Goal: Communication & Community: Answer question/provide support

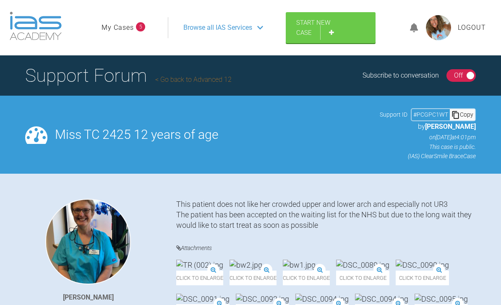
click at [225, 25] on span "Browse all IAS Services" at bounding box center [217, 27] width 69 height 11
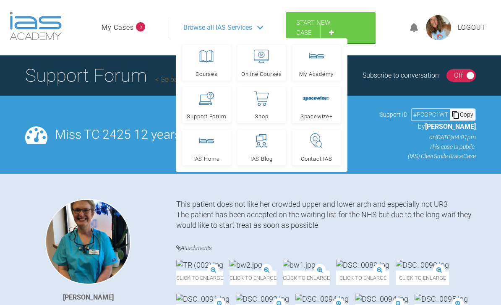
click at [210, 104] on icon at bounding box center [206, 98] width 15 height 13
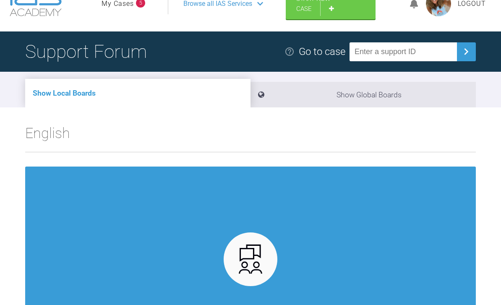
scroll to position [23, 0]
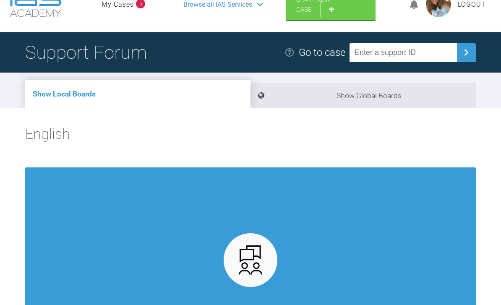
click at [119, 5] on link "My Cases" at bounding box center [118, 4] width 32 height 11
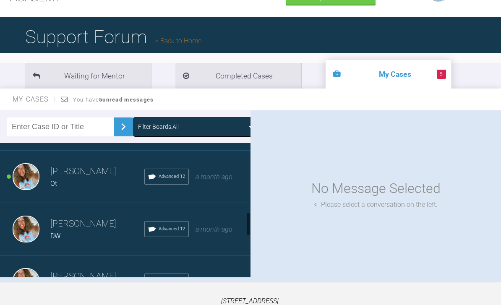
scroll to position [474, 0]
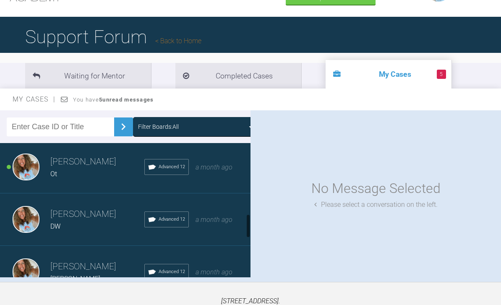
click at [222, 170] on span "a month ago" at bounding box center [213, 167] width 37 height 8
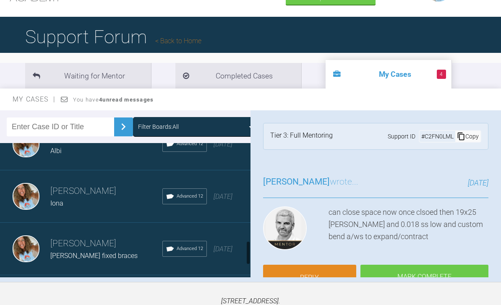
scroll to position [655, 0]
click at [213, 201] on div "[DATE]" at bounding box center [222, 195] width 19 height 11
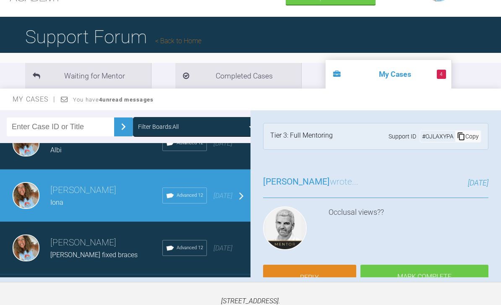
click at [324, 276] on link "Reply" at bounding box center [309, 278] width 93 height 26
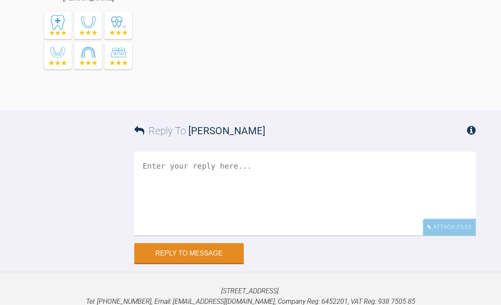
scroll to position [2772, 0]
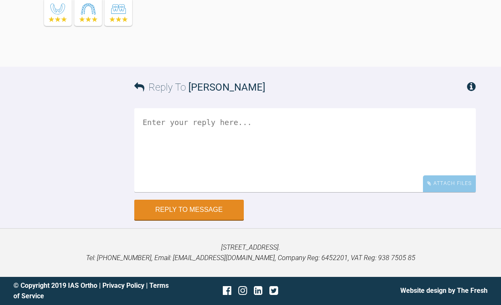
click at [455, 192] on div "Attach Files" at bounding box center [449, 183] width 53 height 16
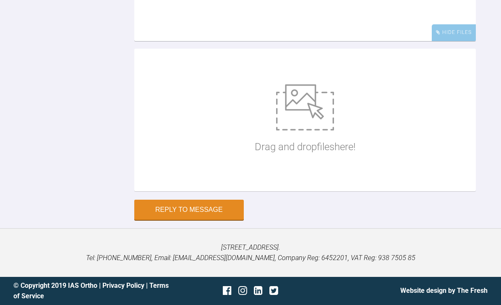
click at [325, 130] on img at bounding box center [305, 107] width 58 height 46
type input "C:\fakepath\DSC_0919.jpeg"
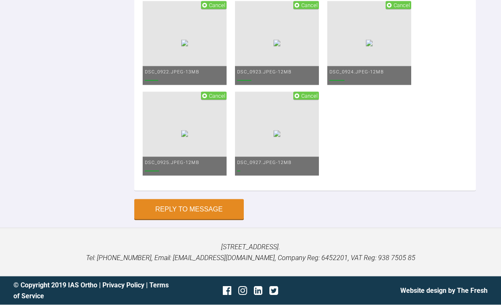
scroll to position [3023, 0]
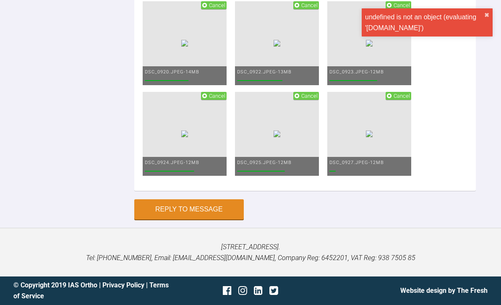
click at [215, 8] on span "Cancel" at bounding box center [217, 5] width 16 height 6
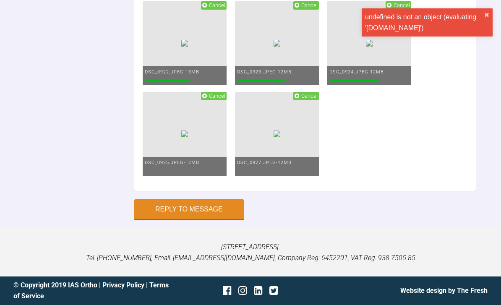
click at [301, 9] on span "Cancel" at bounding box center [306, 5] width 26 height 8
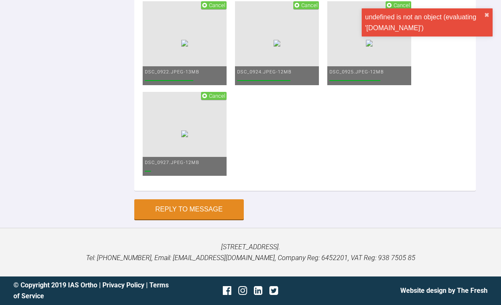
click at [396, 8] on span "Cancel" at bounding box center [401, 5] width 16 height 6
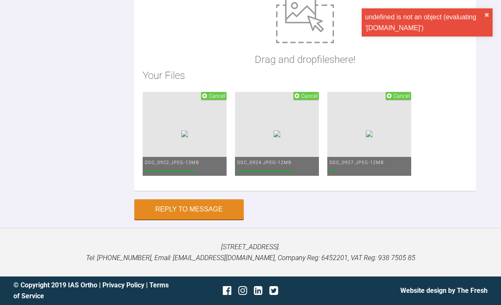
click at [297, 68] on p "Drag and drop files here!" at bounding box center [305, 60] width 101 height 16
click at [216, 99] on span "Cancel" at bounding box center [217, 96] width 16 height 6
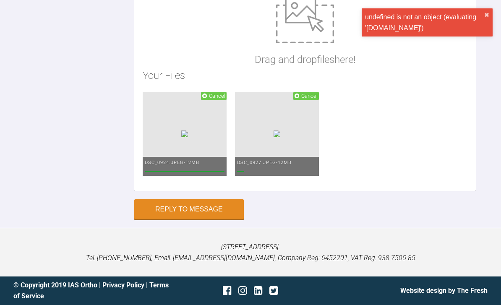
click at [215, 99] on span "Cancel" at bounding box center [217, 96] width 16 height 6
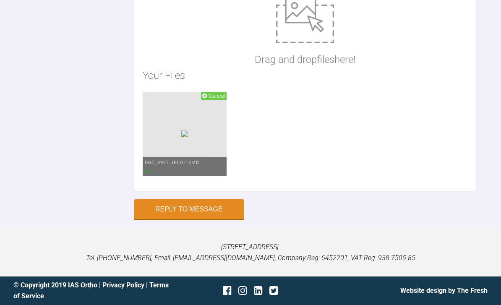
click at [213, 99] on span "Cancel" at bounding box center [217, 96] width 16 height 6
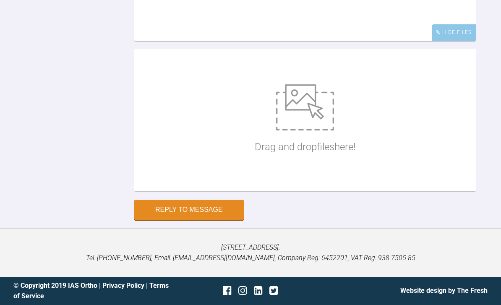
click at [315, 130] on img at bounding box center [305, 107] width 58 height 46
type input "C:\fakepath\DSC_0919.jpeg"
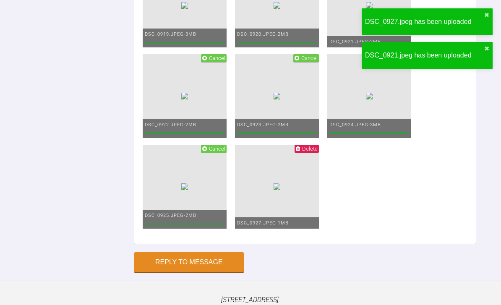
scroll to position [2829, 0]
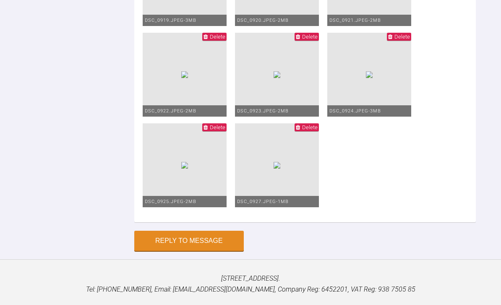
scroll to position [2858, 0]
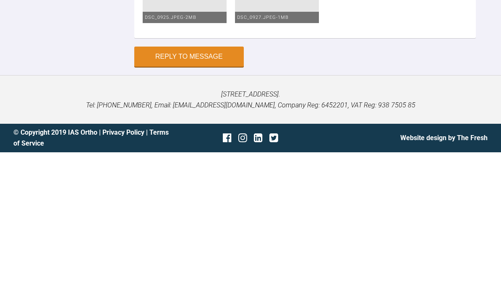
type textarea "Hey Ross so saw Iona Upper lower 016 Plan 6 weeks 2020"
click at [219, 199] on button "Reply to Message" at bounding box center [188, 209] width 109 height 20
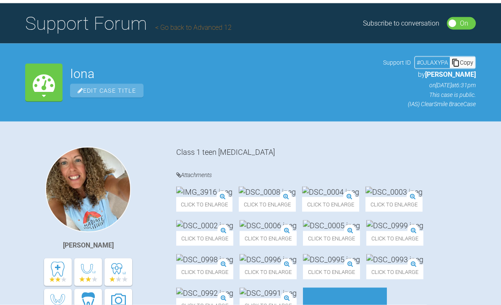
scroll to position [0, 0]
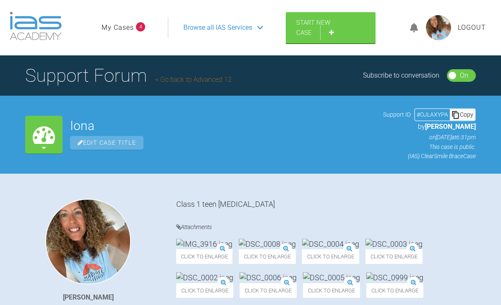
click at [126, 29] on link "My Cases" at bounding box center [118, 27] width 32 height 11
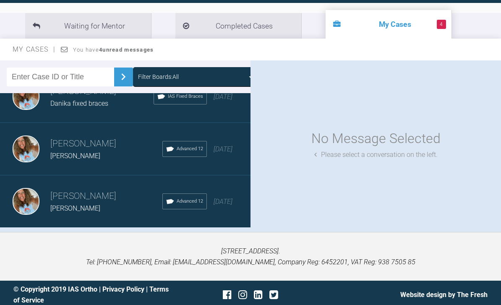
scroll to position [914, 0]
click at [214, 202] on div "[DATE]" at bounding box center [222, 202] width 19 height 11
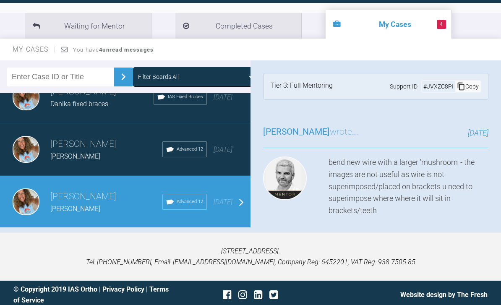
click at [326, 235] on link "Reply" at bounding box center [309, 241] width 93 height 26
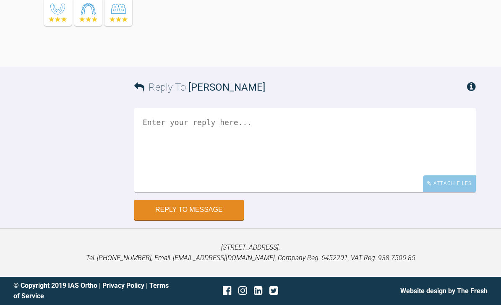
scroll to position [7333, 0]
click at [447, 192] on div "Attach Files" at bounding box center [449, 183] width 53 height 16
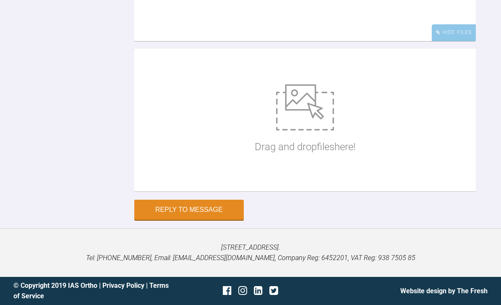
scroll to position [7461, 0]
click at [299, 130] on img at bounding box center [305, 107] width 58 height 46
type input "C:\fakepath\DSC_0951.jpeg"
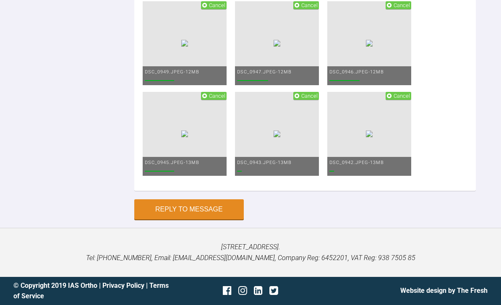
scroll to position [7403, 0]
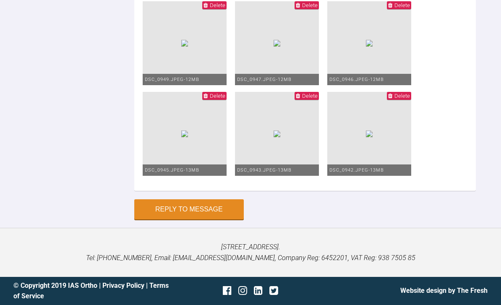
scroll to position [7367, 0]
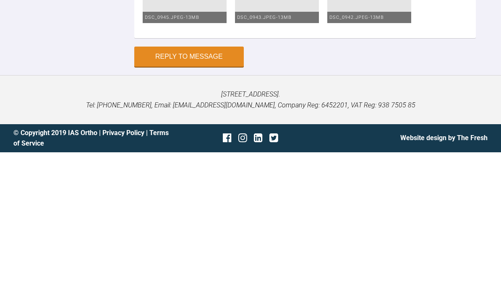
type textarea "Ooh lowers are coming along seeing as only been 6 weeks Retightened wire and ma…"
click at [208, 199] on button "Reply to Message" at bounding box center [188, 209] width 109 height 20
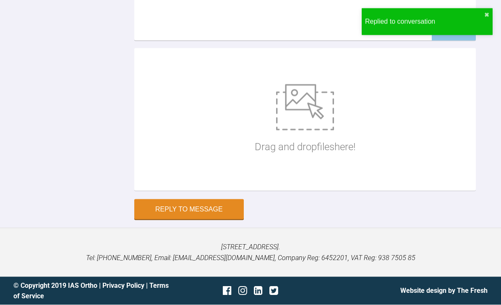
scroll to position [7570, 0]
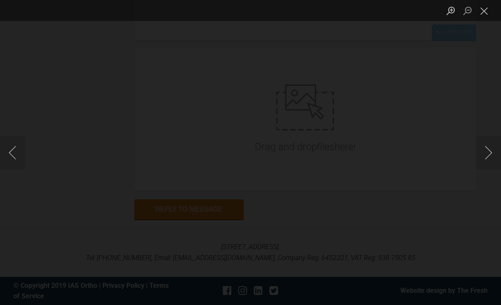
click at [491, 169] on button "Next image" at bounding box center [488, 153] width 25 height 34
click at [485, 169] on button "Next image" at bounding box center [488, 153] width 25 height 34
click at [14, 169] on button "Previous image" at bounding box center [12, 153] width 25 height 34
click at [14, 161] on button "Previous image" at bounding box center [12, 153] width 25 height 34
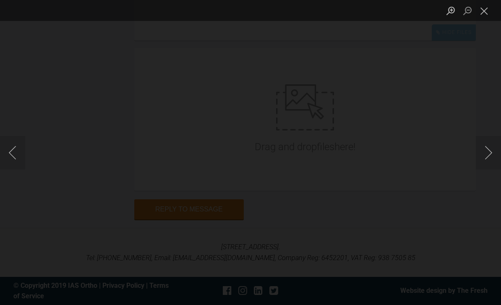
click at [484, 168] on button "Next image" at bounding box center [488, 153] width 25 height 34
click at [489, 15] on button "Close lightbox" at bounding box center [484, 10] width 17 height 15
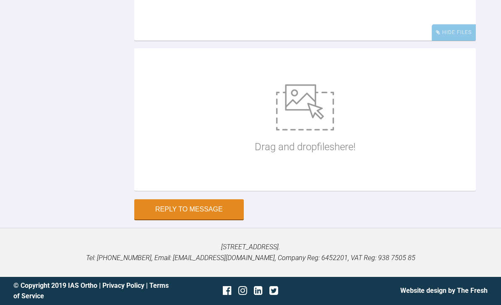
scroll to position [7566, 0]
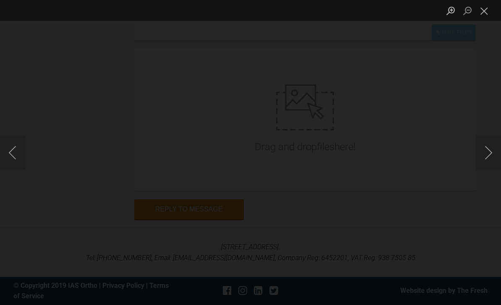
click at [484, 16] on button "Close lightbox" at bounding box center [484, 10] width 17 height 15
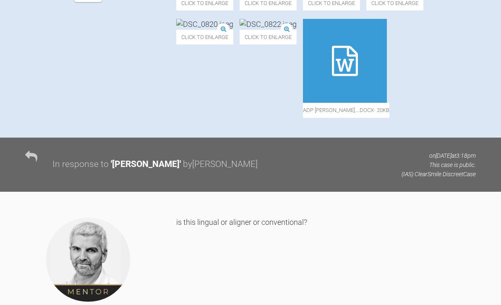
scroll to position [413, 0]
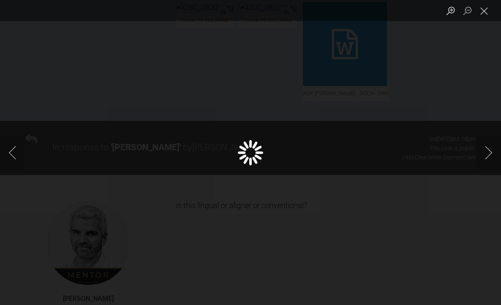
click at [484, 12] on button "Close lightbox" at bounding box center [484, 10] width 17 height 15
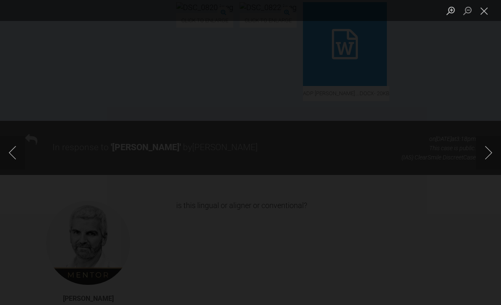
click at [488, 16] on button "Close lightbox" at bounding box center [484, 10] width 17 height 15
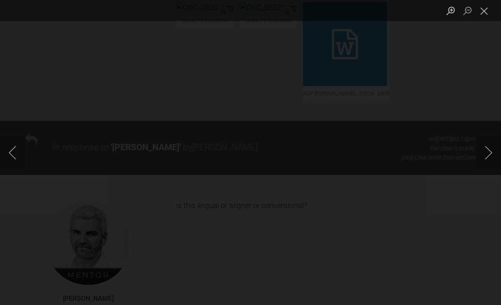
click at [20, 166] on button "Previous image" at bounding box center [12, 153] width 25 height 34
click at [481, 13] on button "Close lightbox" at bounding box center [484, 10] width 17 height 15
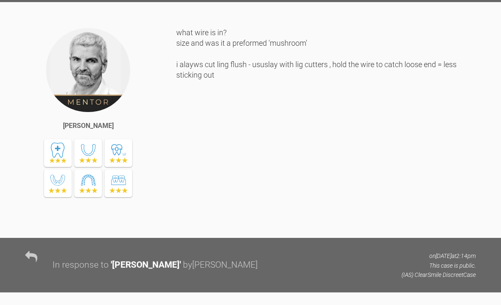
scroll to position [4580, 0]
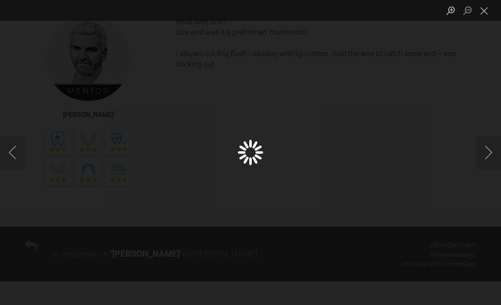
scroll to position [4581, 0]
click at [486, 18] on button "Close lightbox" at bounding box center [484, 10] width 17 height 15
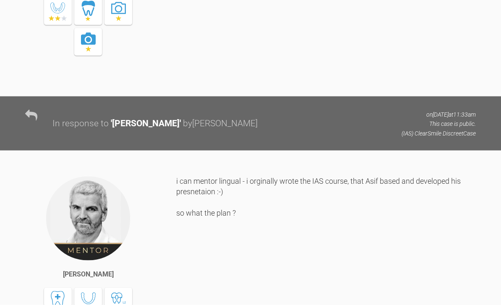
scroll to position [0, 0]
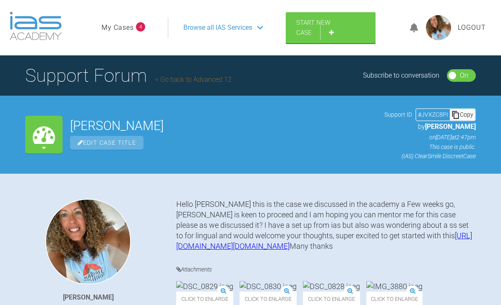
click at [129, 30] on link "My Cases" at bounding box center [118, 27] width 32 height 11
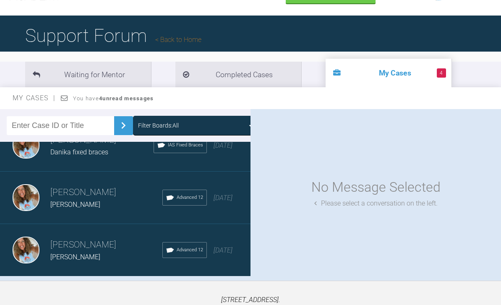
scroll to position [914, 0]
click at [179, 290] on div "Load more" at bounding box center [125, 290] width 250 height 26
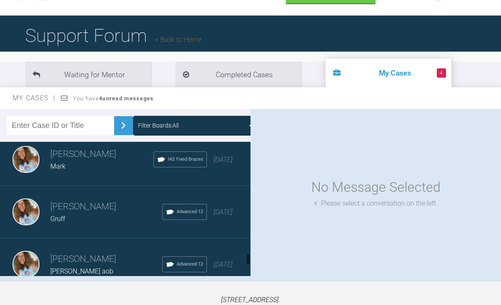
scroll to position [1473, 0]
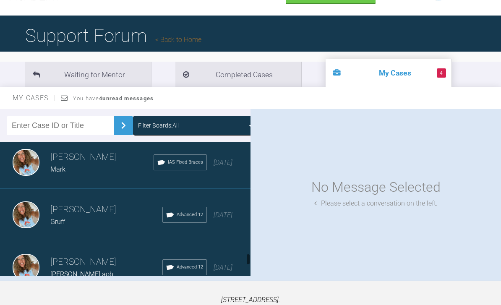
click at [240, 164] on div "Rebecca Lynne Williams Mark IAS Fixed Braces 6 months ago" at bounding box center [125, 162] width 250 height 52
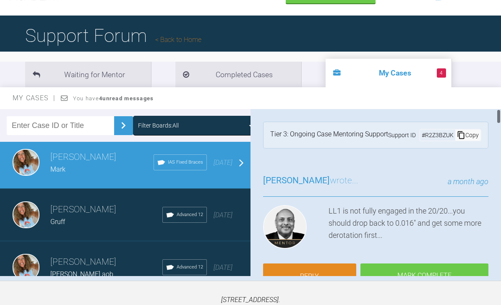
click at [319, 271] on link "Reply" at bounding box center [309, 276] width 93 height 26
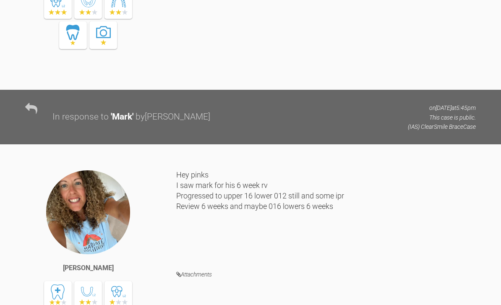
scroll to position [5802, 0]
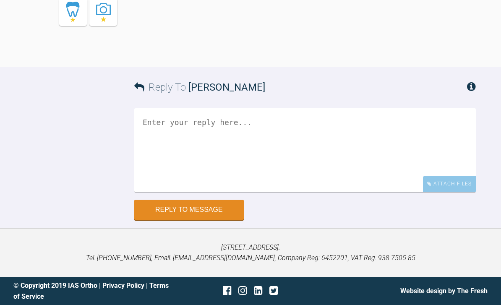
click at [443, 192] on div "Attach Files" at bounding box center [449, 184] width 53 height 16
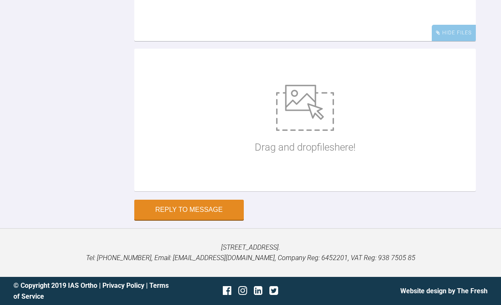
click at [307, 131] on img at bounding box center [305, 108] width 58 height 46
type input "C:\fakepath\DSC_0907.jpeg"
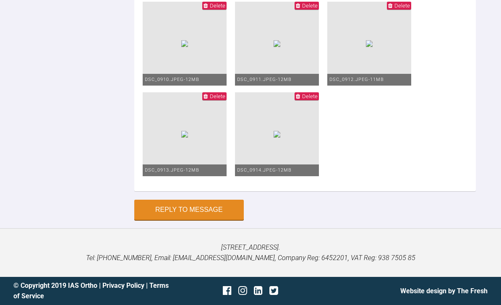
scroll to position [5851, 0]
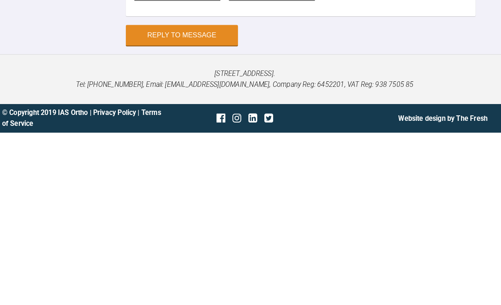
scroll to position [5955, 0]
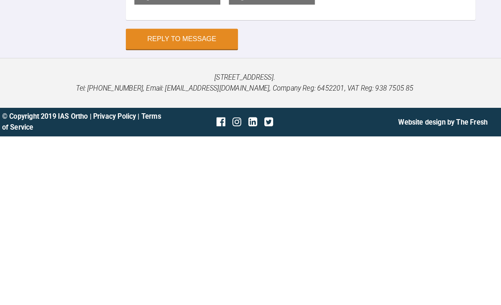
type textarea "1925 upper and lowers rhs lush Lhs class III shall we pop some elsatsuc on lhs …"
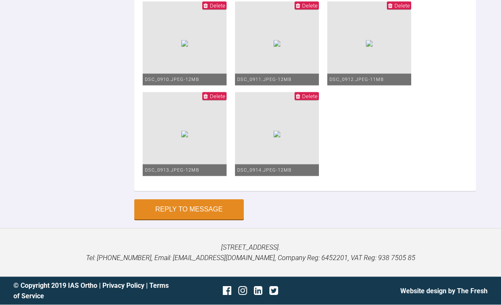
scroll to position [5798, 0]
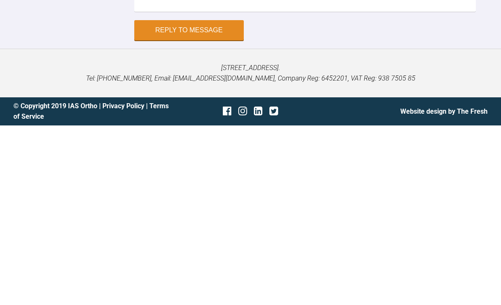
type textarea "1925 upper and lower Pc over uppers to close spaces No spaces lower so no pc rh…"
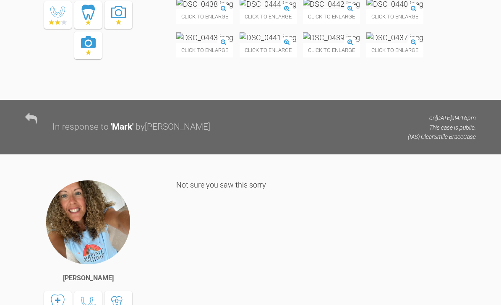
scroll to position [2391, 0]
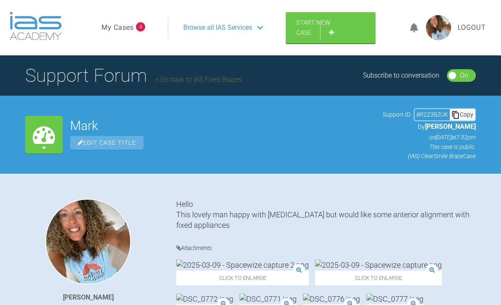
click at [130, 25] on link "My Cases" at bounding box center [118, 27] width 32 height 11
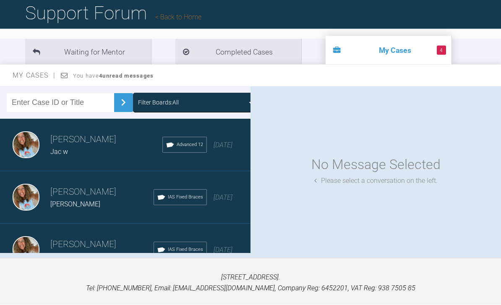
scroll to position [63, 0]
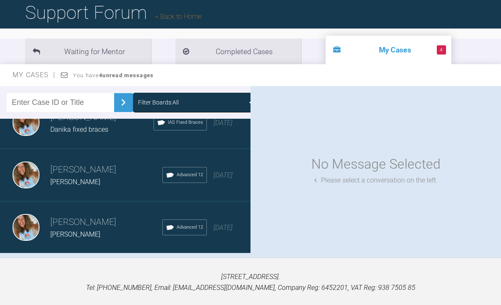
click at [192, 267] on div "Load more" at bounding box center [125, 267] width 250 height 26
click at [206, 264] on div "Load more" at bounding box center [125, 267] width 250 height 26
click at [141, 265] on div "[PERSON_NAME] [PERSON_NAME] IAS Fixed Braces [DATE]" at bounding box center [125, 280] width 250 height 52
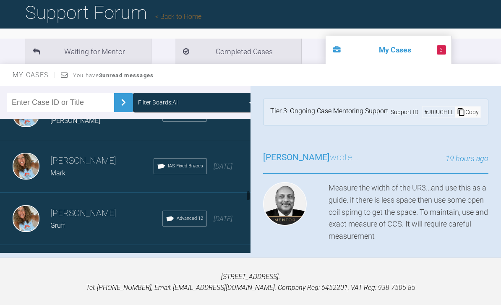
scroll to position [1448, 0]
click at [229, 165] on div "[DATE]" at bounding box center [222, 165] width 19 height 11
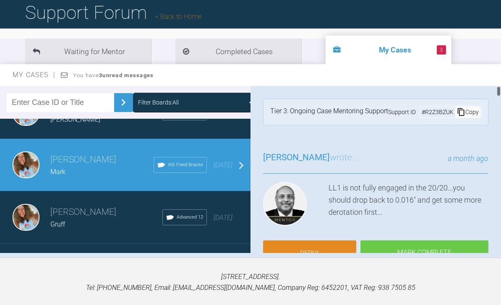
click at [328, 252] on link "Reply" at bounding box center [309, 253] width 93 height 26
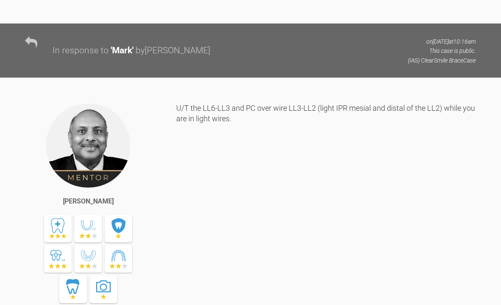
scroll to position [5802, 0]
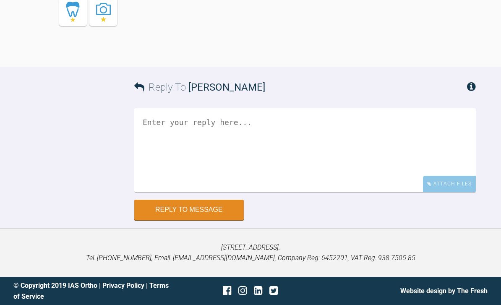
click at [271, 168] on textarea at bounding box center [304, 150] width 341 height 84
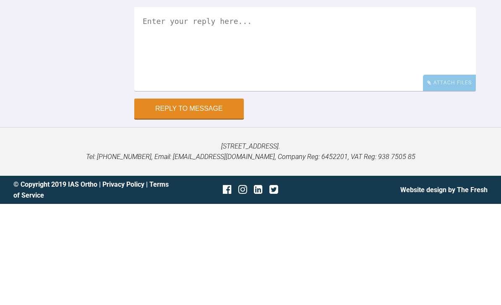
click at [277, 108] on textarea at bounding box center [304, 150] width 341 height 84
paste textarea "1925 upper and lower Pc over uppers to close spaces No spaces lower so no pc rh…"
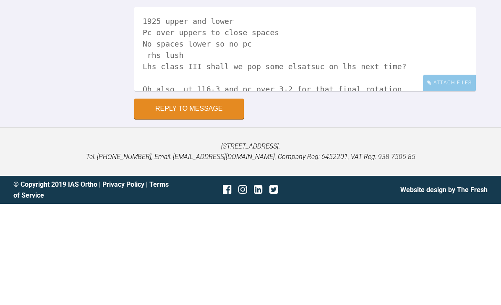
scroll to position [23, 0]
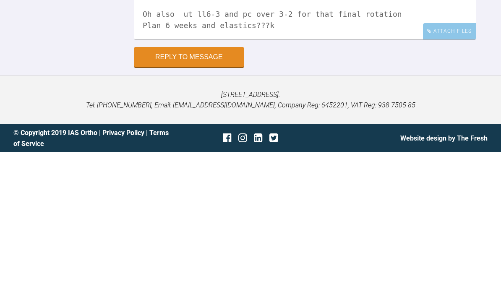
type textarea "1925 upper and lower Pc over uppers to close spaces No spaces lower so no pc rh…"
click at [454, 176] on div "Attach Files" at bounding box center [449, 184] width 53 height 16
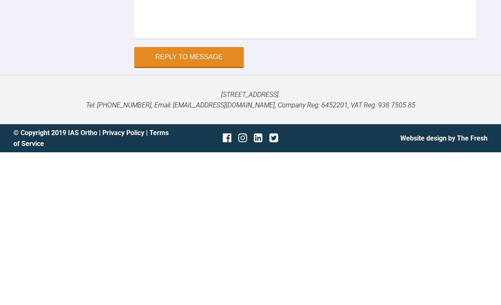
scroll to position [5802, 0]
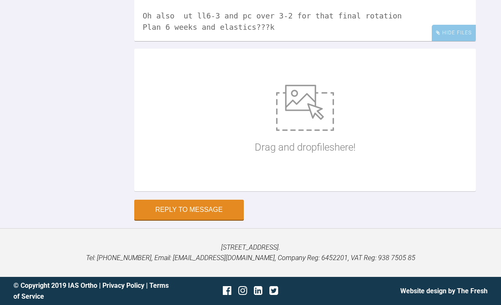
click at [298, 131] on img at bounding box center [305, 108] width 58 height 46
type input "C:\fakepath\DSC_0914.jpeg"
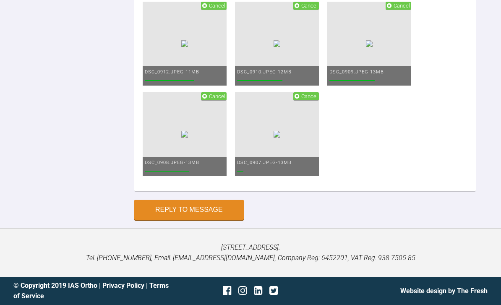
scroll to position [5887, 0]
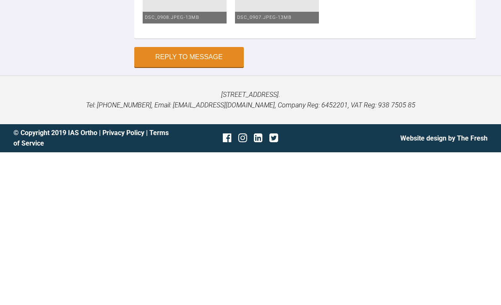
scroll to position [6191, 0]
type textarea "1925 upper and lower Pc over uppers to close spaces No spaces lower so no pc rh…"
click at [205, 200] on button "Reply to Message" at bounding box center [188, 210] width 109 height 20
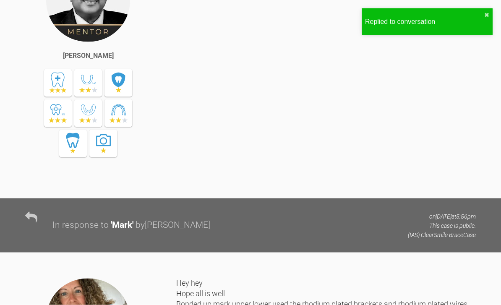
scroll to position [0, 0]
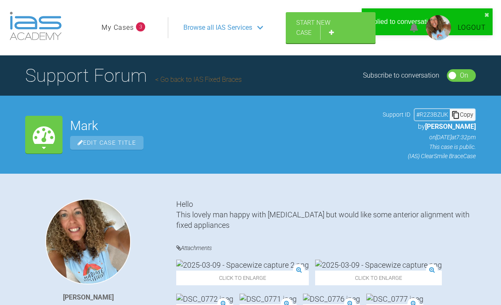
click at [120, 22] on link "My Cases" at bounding box center [118, 27] width 32 height 11
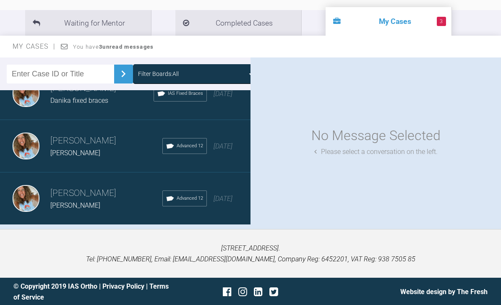
scroll to position [914, 0]
click at [149, 237] on div "Load more" at bounding box center [125, 238] width 250 height 26
click at [156, 237] on div "Load more" at bounding box center [125, 238] width 250 height 26
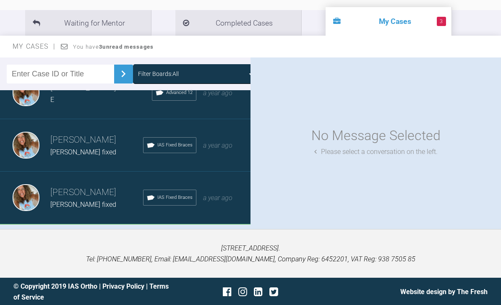
scroll to position [3011, 0]
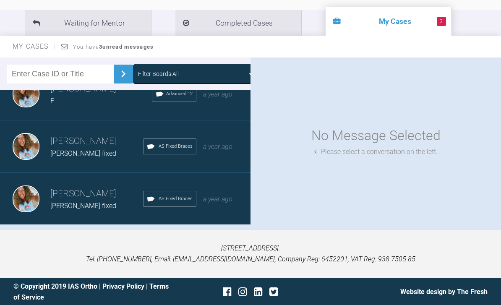
click at [163, 238] on div "Load more" at bounding box center [125, 238] width 250 height 26
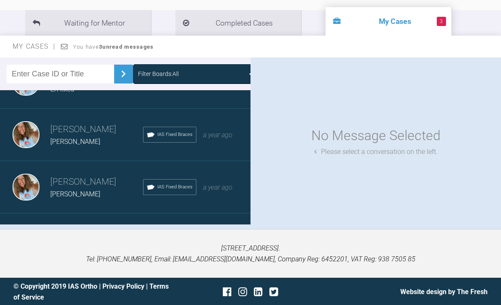
scroll to position [3862, 0]
click at [217, 141] on div "[PERSON_NAME] [PERSON_NAME] IAS Fixed Braces a year ago" at bounding box center [125, 134] width 250 height 52
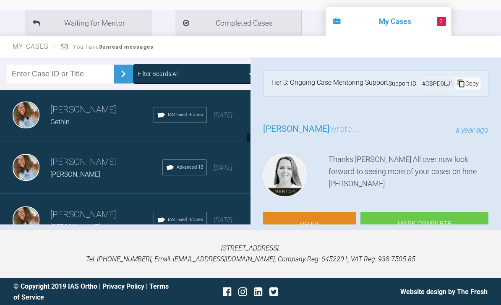
scroll to position [1157, 0]
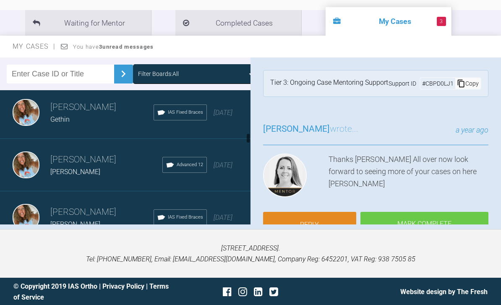
click at [213, 165] on div "[DATE]" at bounding box center [222, 165] width 19 height 11
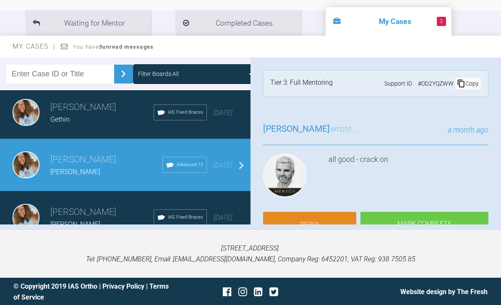
click at [320, 229] on link "Reply" at bounding box center [309, 225] width 93 height 26
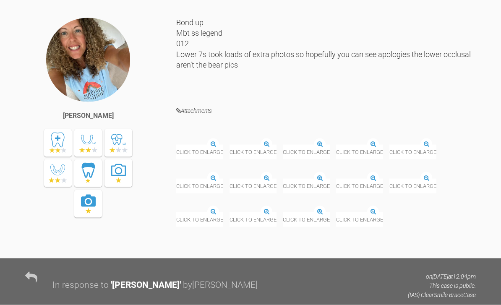
scroll to position [6551, 0]
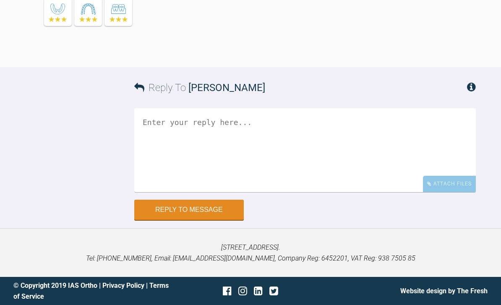
click at [451, 192] on div "Attach Files" at bounding box center [449, 184] width 53 height 16
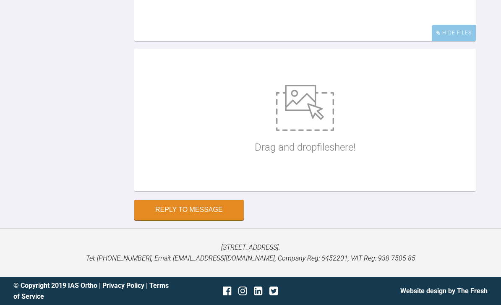
click at [293, 131] on img at bounding box center [305, 108] width 58 height 46
type input "C:\fakepath\DSC_0941.jpeg"
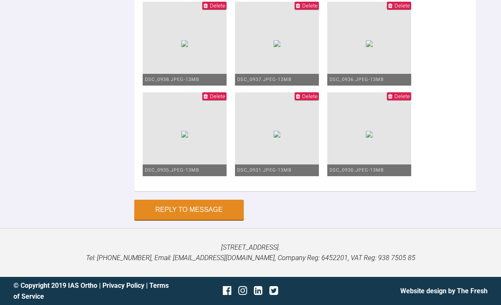
scroll to position [6525, 0]
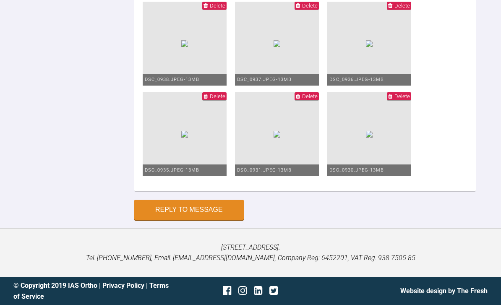
scroll to position [6670, 0]
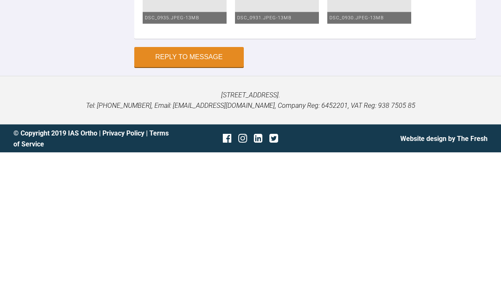
type textarea "Hey [PERSON_NAME] Upper 1925 pc over as spaces Lower 1925no space so no pc 6-6 …"
click at [215, 200] on button "Reply to Message" at bounding box center [188, 210] width 109 height 20
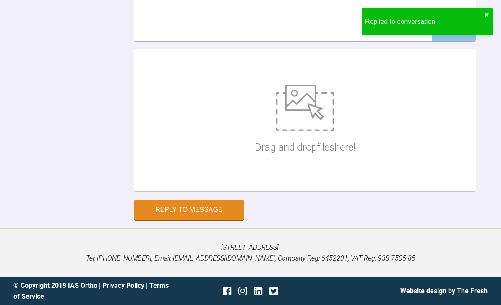
scroll to position [6788, 0]
